Goal: Information Seeking & Learning: Learn about a topic

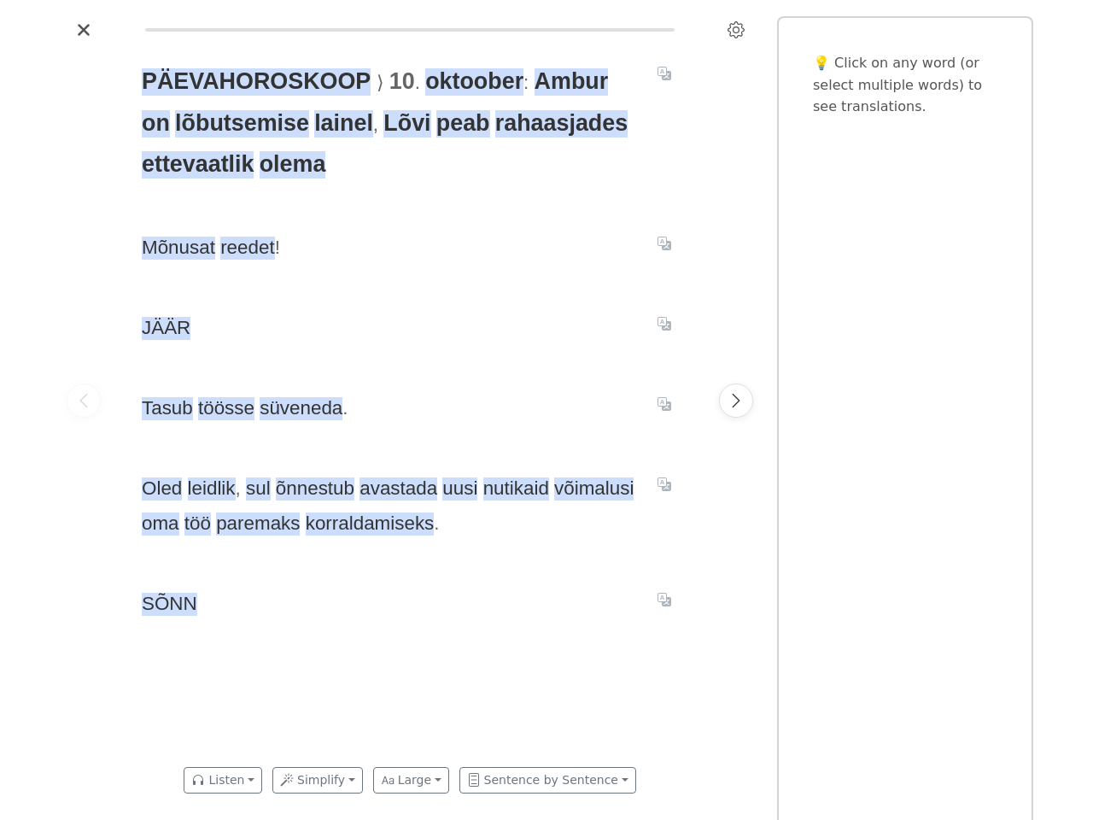
click at [547, 410] on span "Tasub töösse süveneda ." at bounding box center [389, 408] width 495 height 34
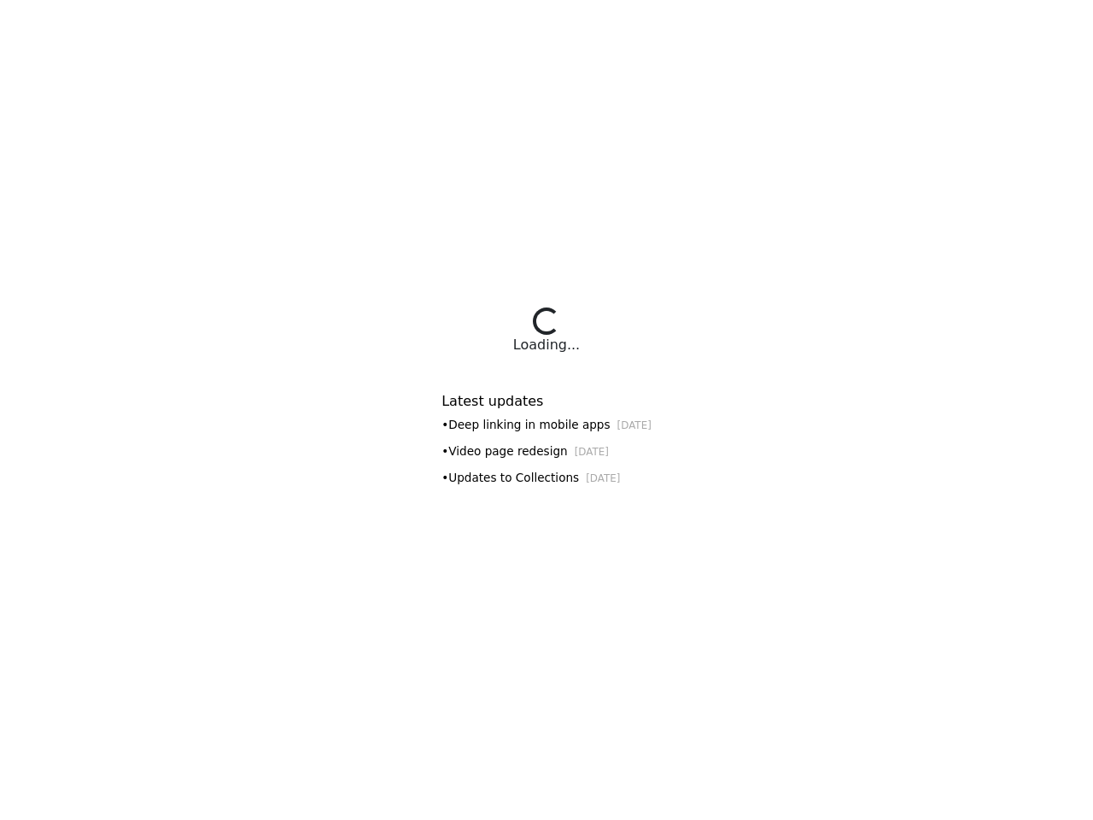
click at [547, 410] on div "Latest updates • Deep linking in mobile apps [DATE] • Video page redesign [DATE…" at bounding box center [547, 433] width 210 height 123
